Goal: Task Accomplishment & Management: Complete application form

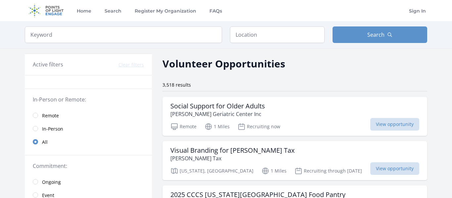
click at [41, 120] on link "Remote" at bounding box center [88, 115] width 127 height 13
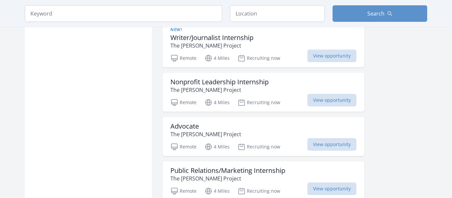
scroll to position [749, 0]
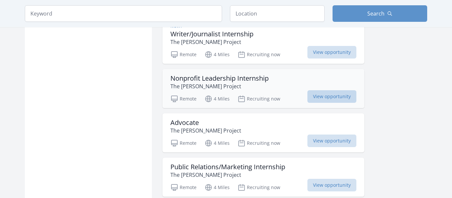
click at [348, 102] on span "View opportunity" at bounding box center [331, 96] width 49 height 13
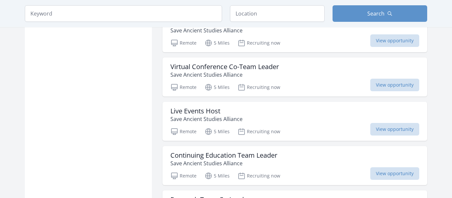
scroll to position [1507, 0]
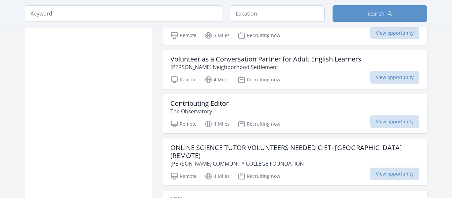
scroll to position [2018, 0]
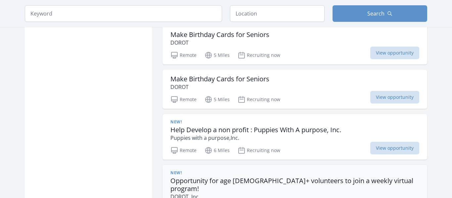
scroll to position [3118, 0]
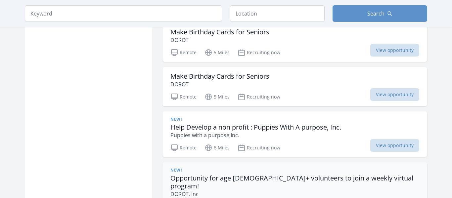
click at [391, 80] on div "Make Birthday Cards for Seniors DOROT Remote 5 Miles Recruiting now View opport…" at bounding box center [294, 86] width 265 height 39
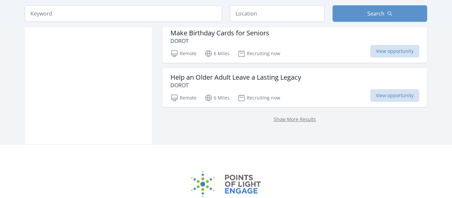
scroll to position [3665, 0]
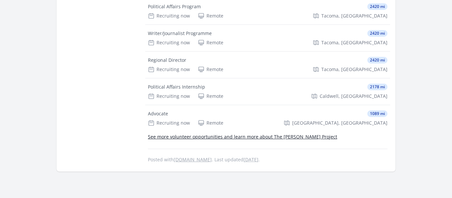
scroll to position [552, 0]
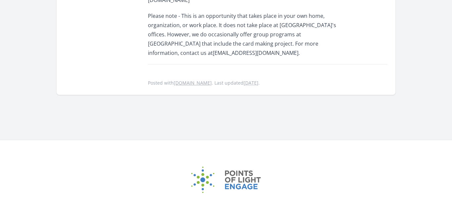
scroll to position [417, 0]
